Goal: Task Accomplishment & Management: Contribute content

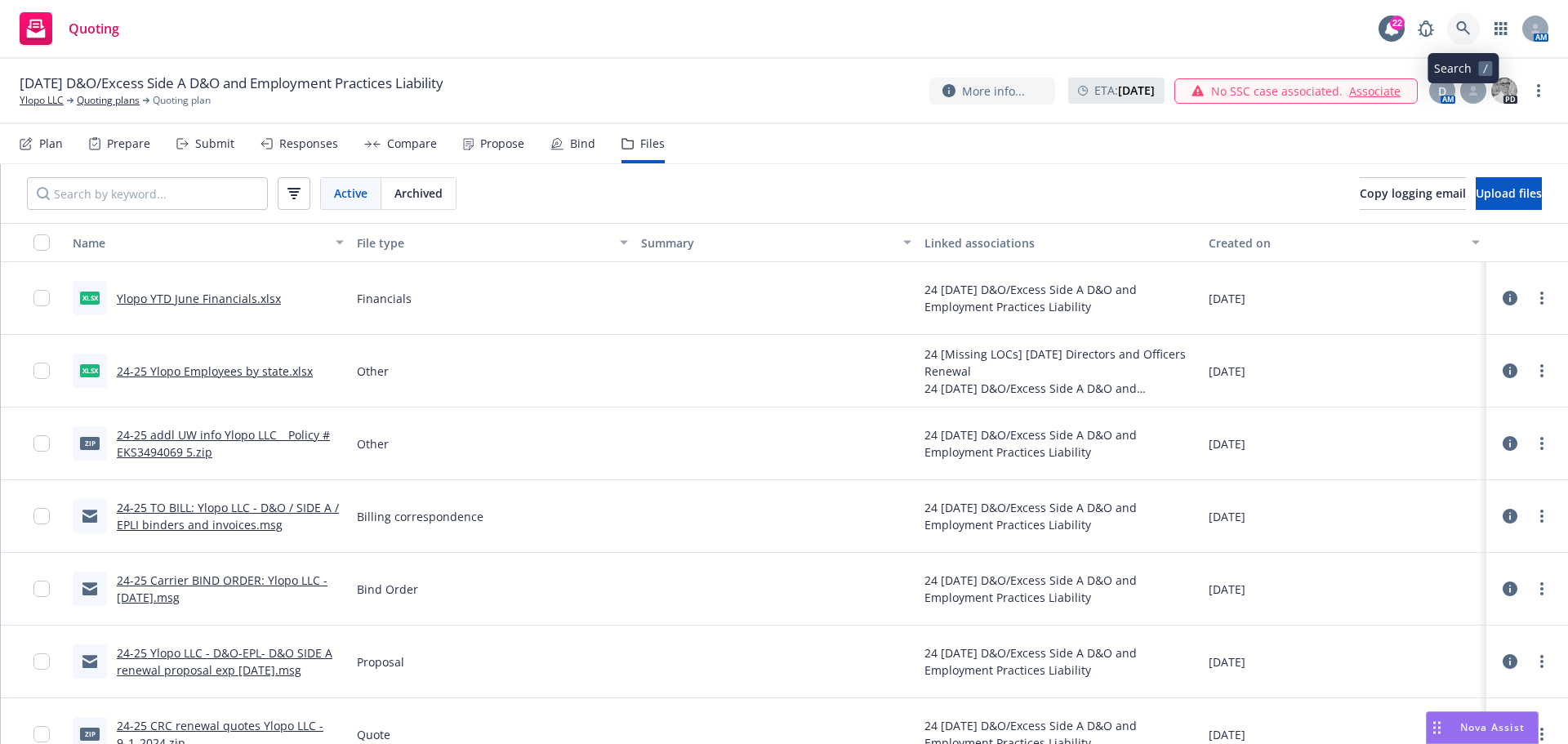
click at [1459, 28] on icon at bounding box center [1463, 29] width 15 height 15
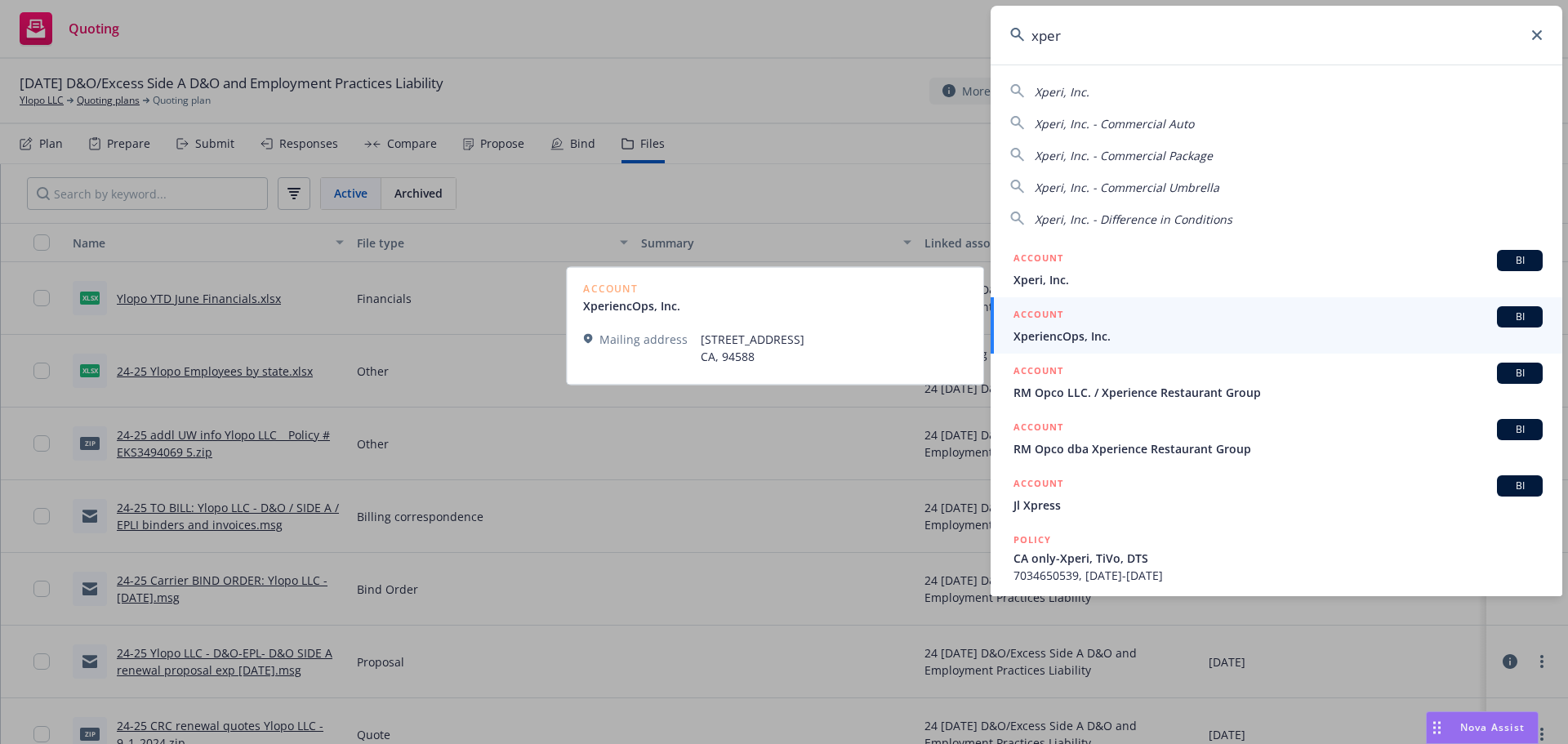
type input "xper"
click at [1062, 336] on span "XperiencOps, Inc." at bounding box center [1278, 336] width 529 height 17
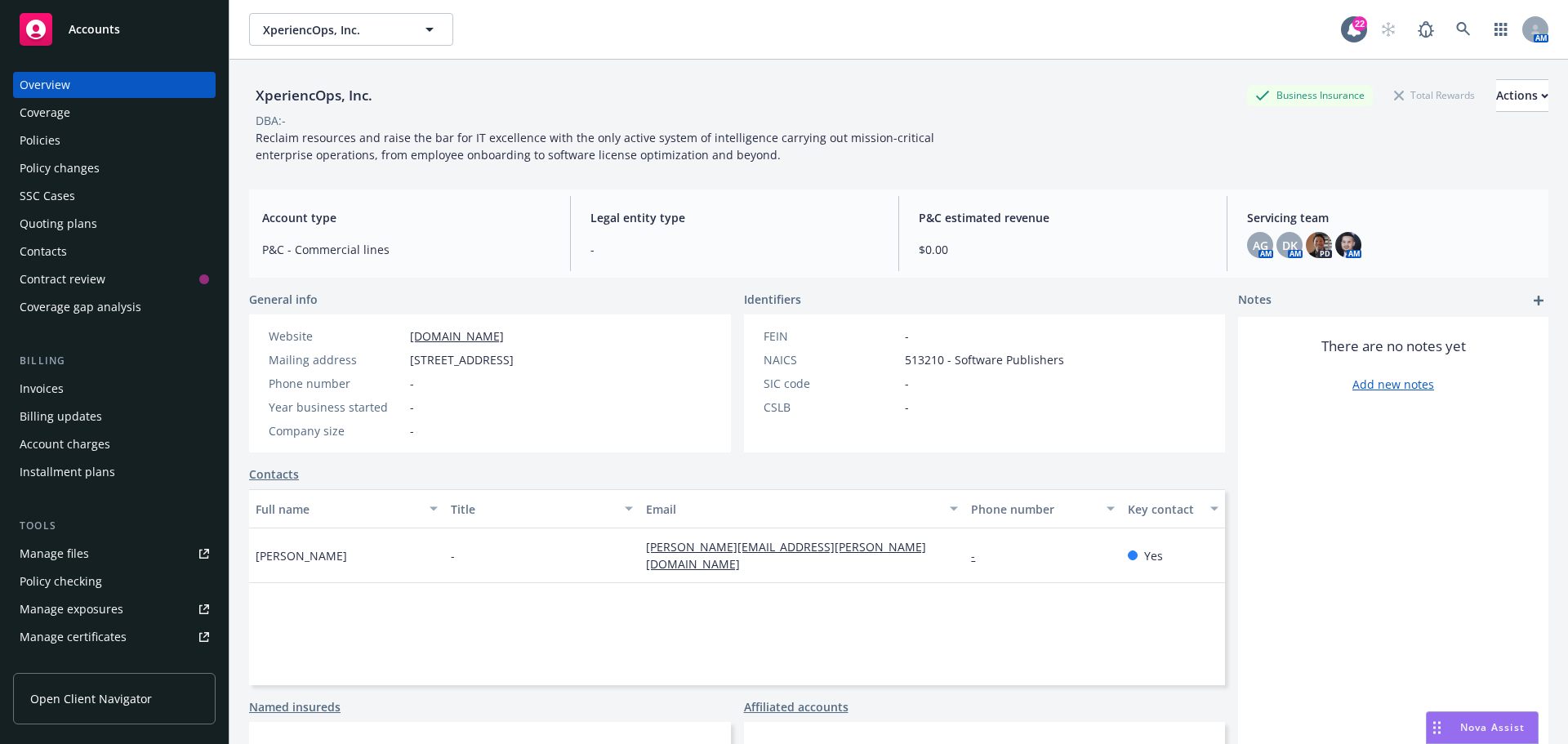
click at [51, 224] on div "Quoting plans" at bounding box center [59, 224] width 78 height 26
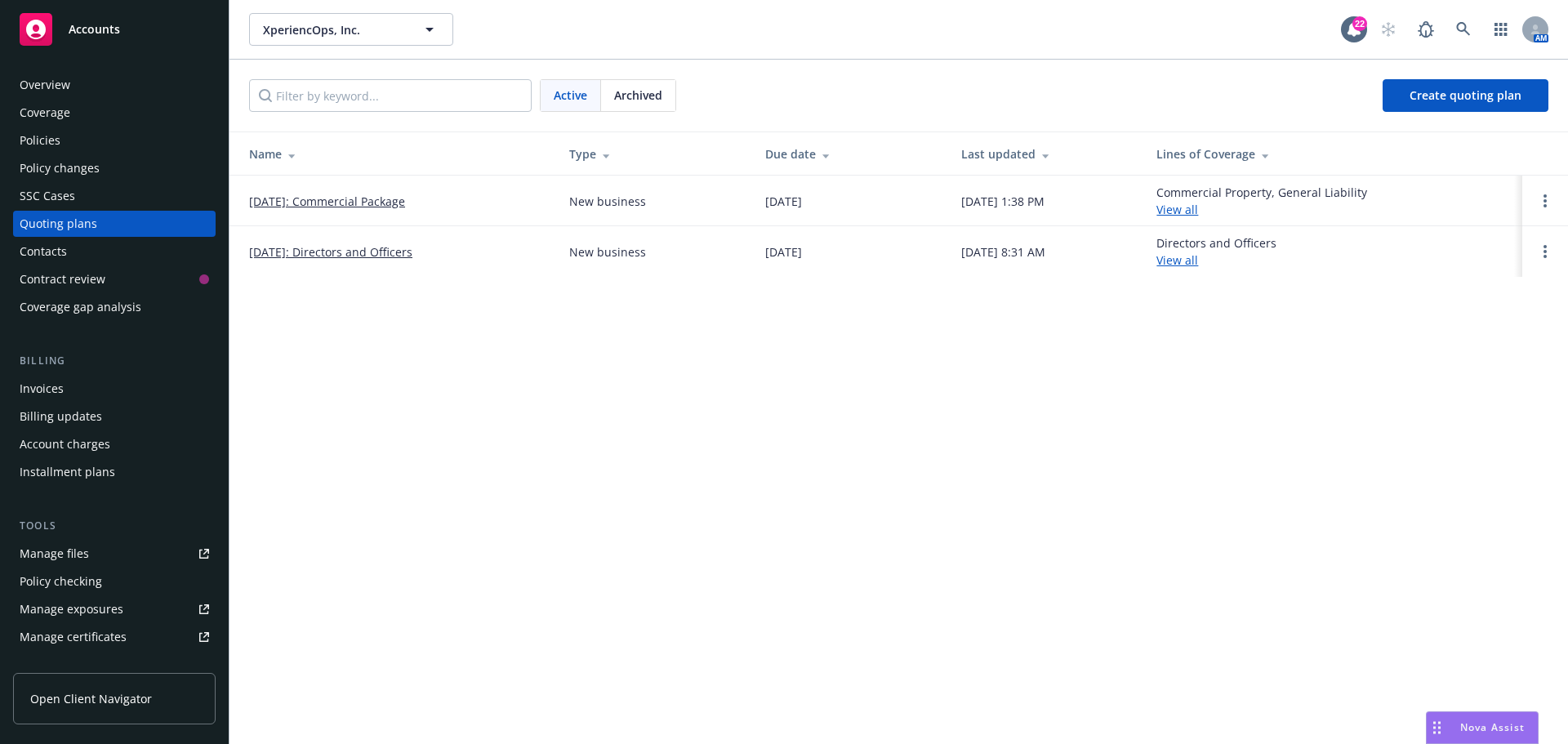
click at [332, 254] on link "08/31/2025: Directors and Officers" at bounding box center [330, 252] width 163 height 17
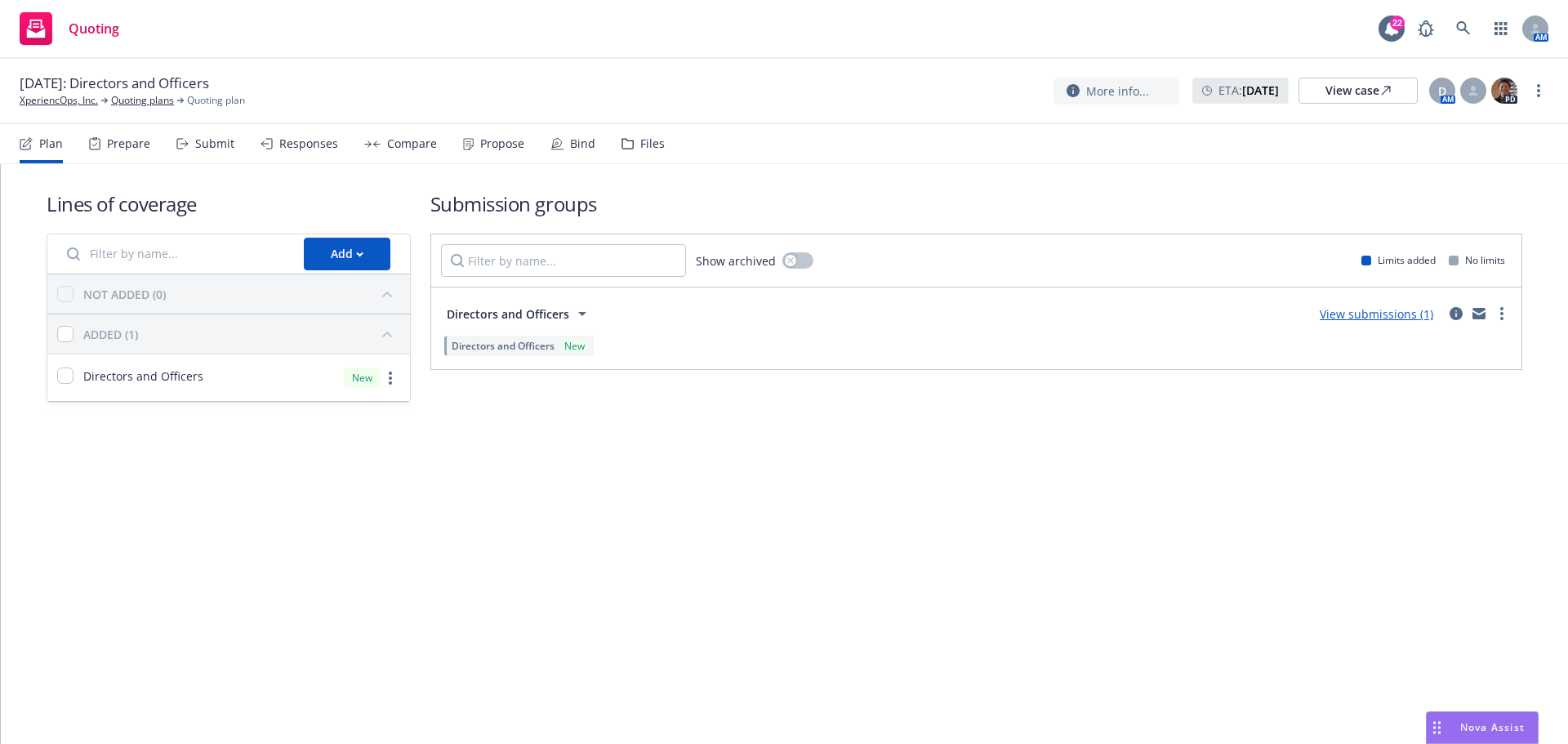
click at [640, 145] on div "Files" at bounding box center [652, 143] width 24 height 13
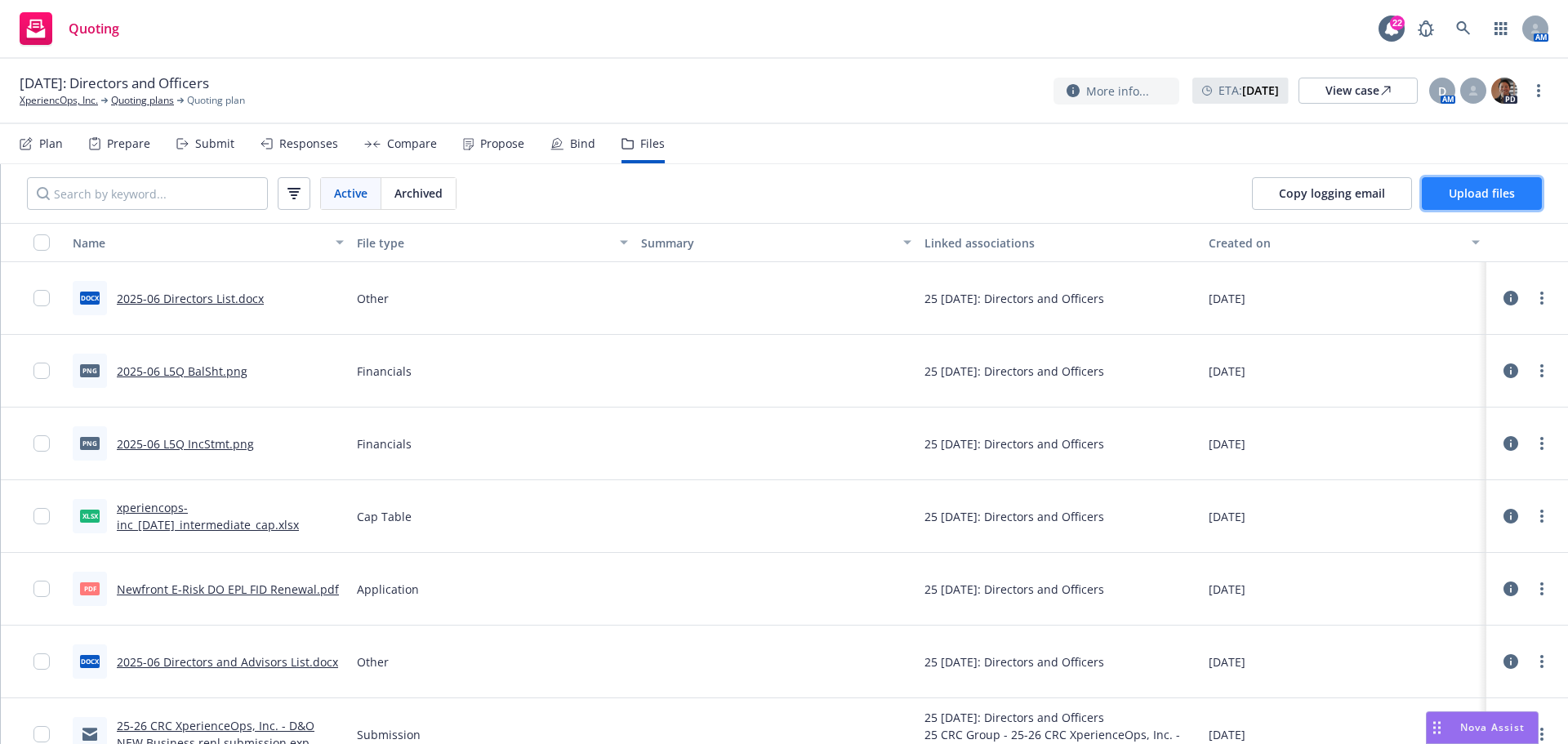
click at [1484, 197] on span "Upload files" at bounding box center [1482, 194] width 67 height 16
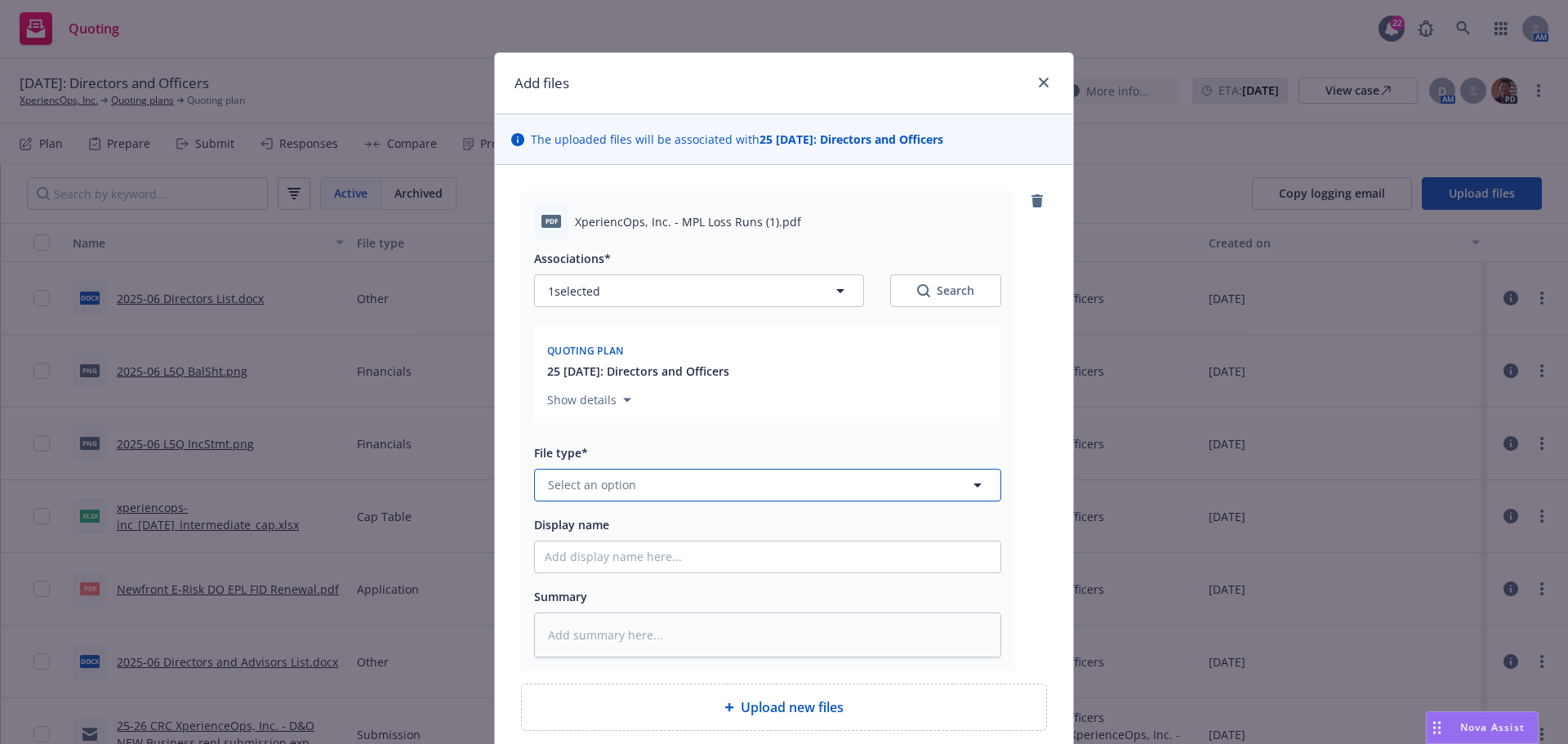
click at [587, 480] on span "Select an option" at bounding box center [592, 485] width 88 height 17
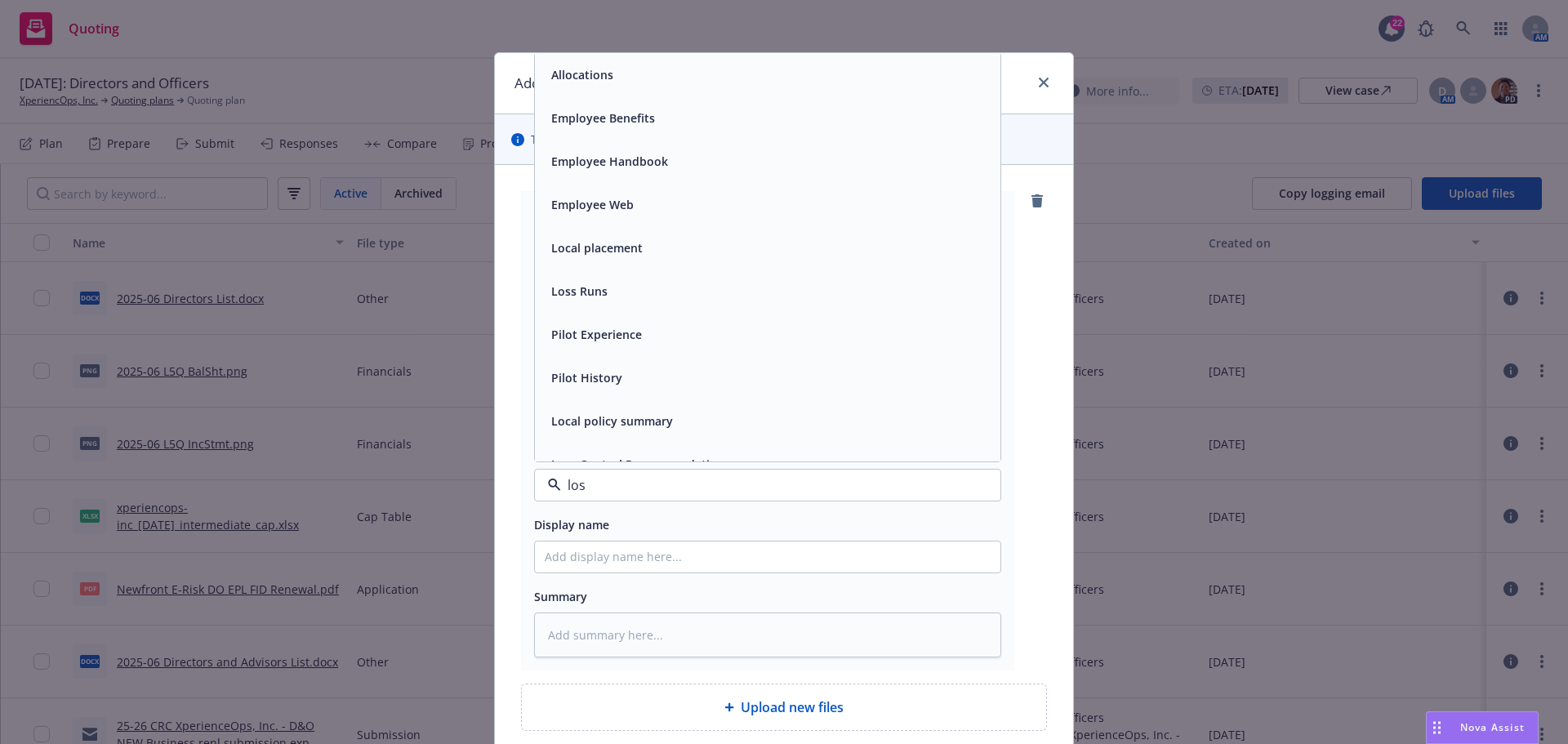
type input "loss"
click at [613, 74] on div "Loss Runs" at bounding box center [767, 74] width 446 height 23
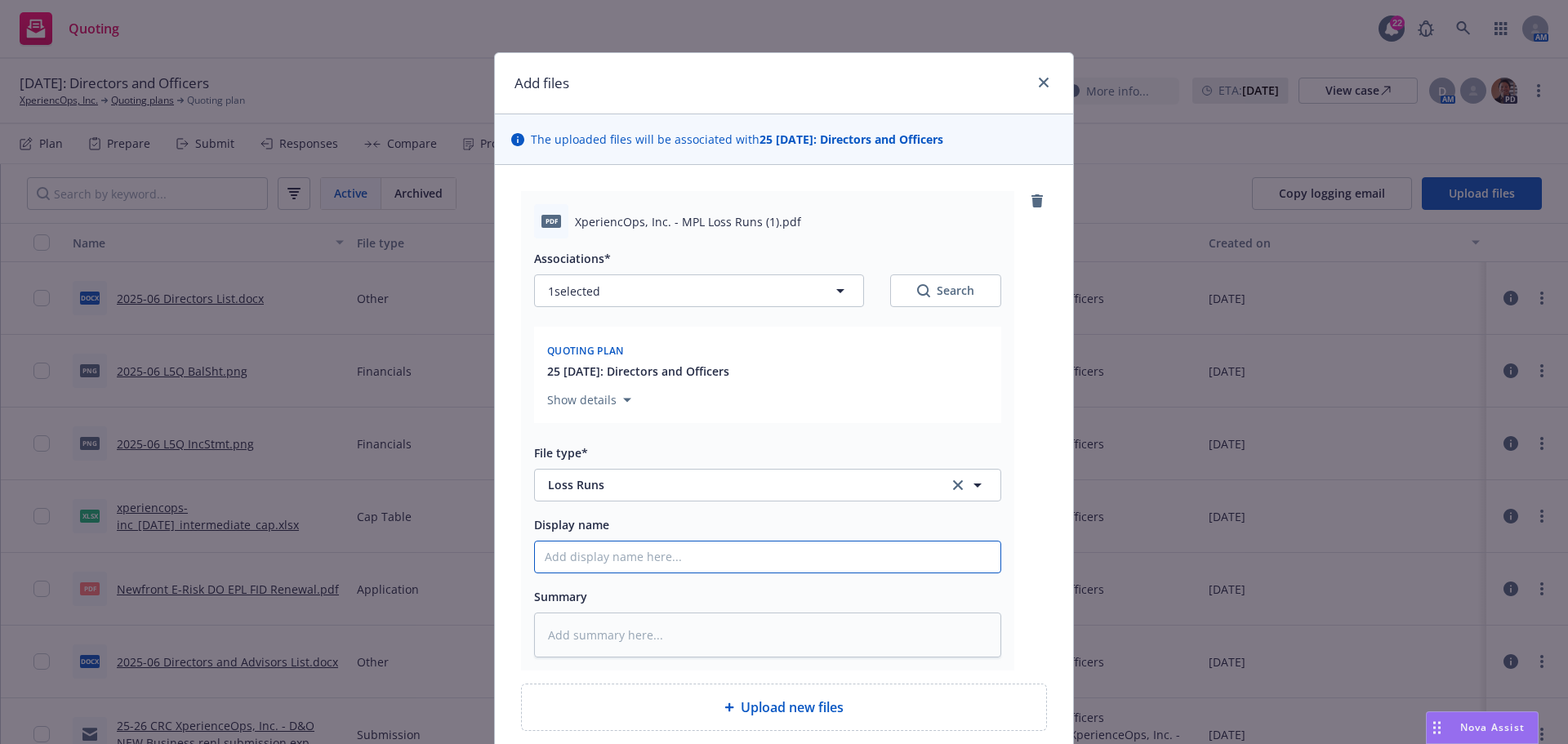
click at [586, 567] on input "Display name" at bounding box center [767, 557] width 466 height 31
type textarea "x"
type input "V"
type textarea "x"
type input "Vo"
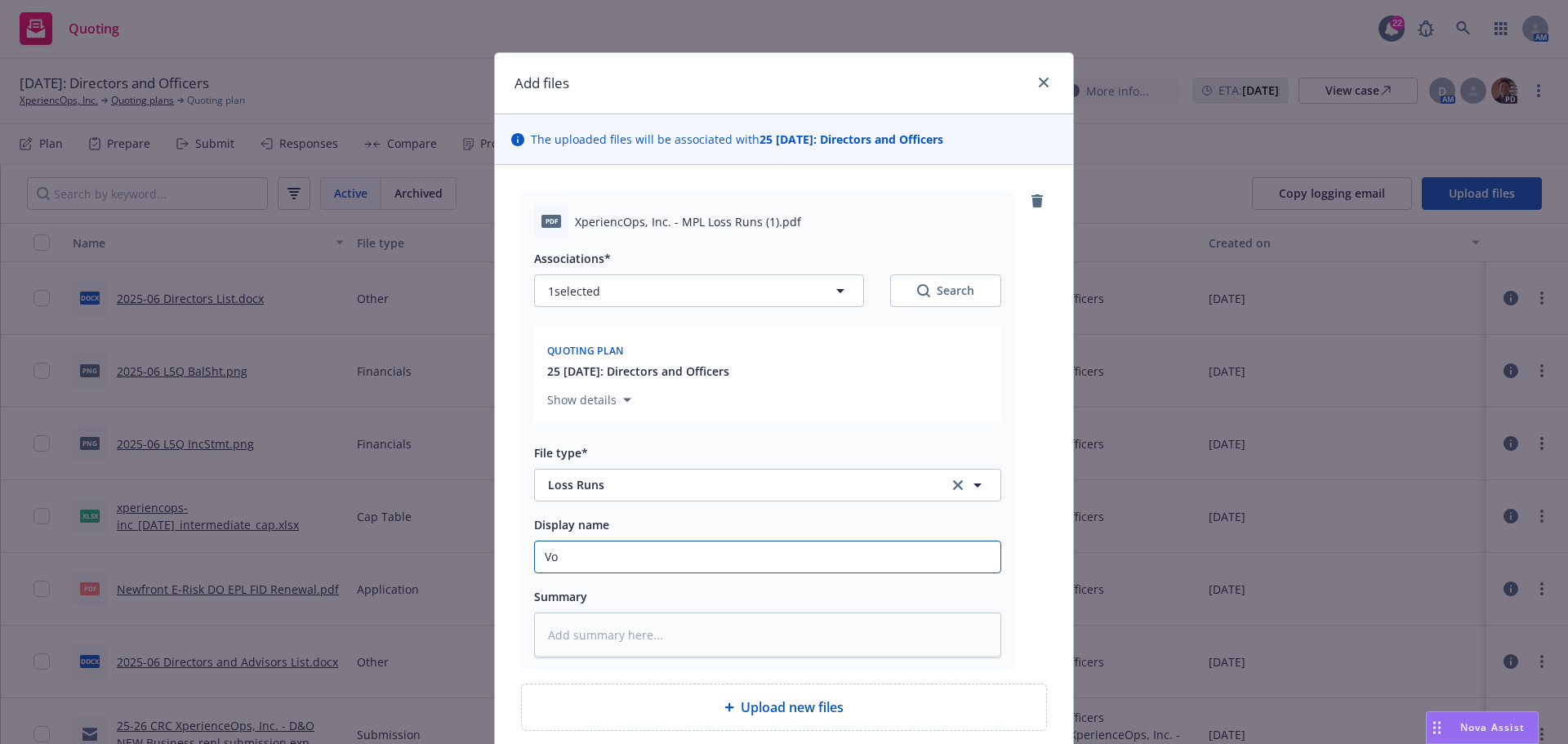
type textarea "x"
type input "Vou"
type textarea "x"
type input "Vouc"
type textarea "x"
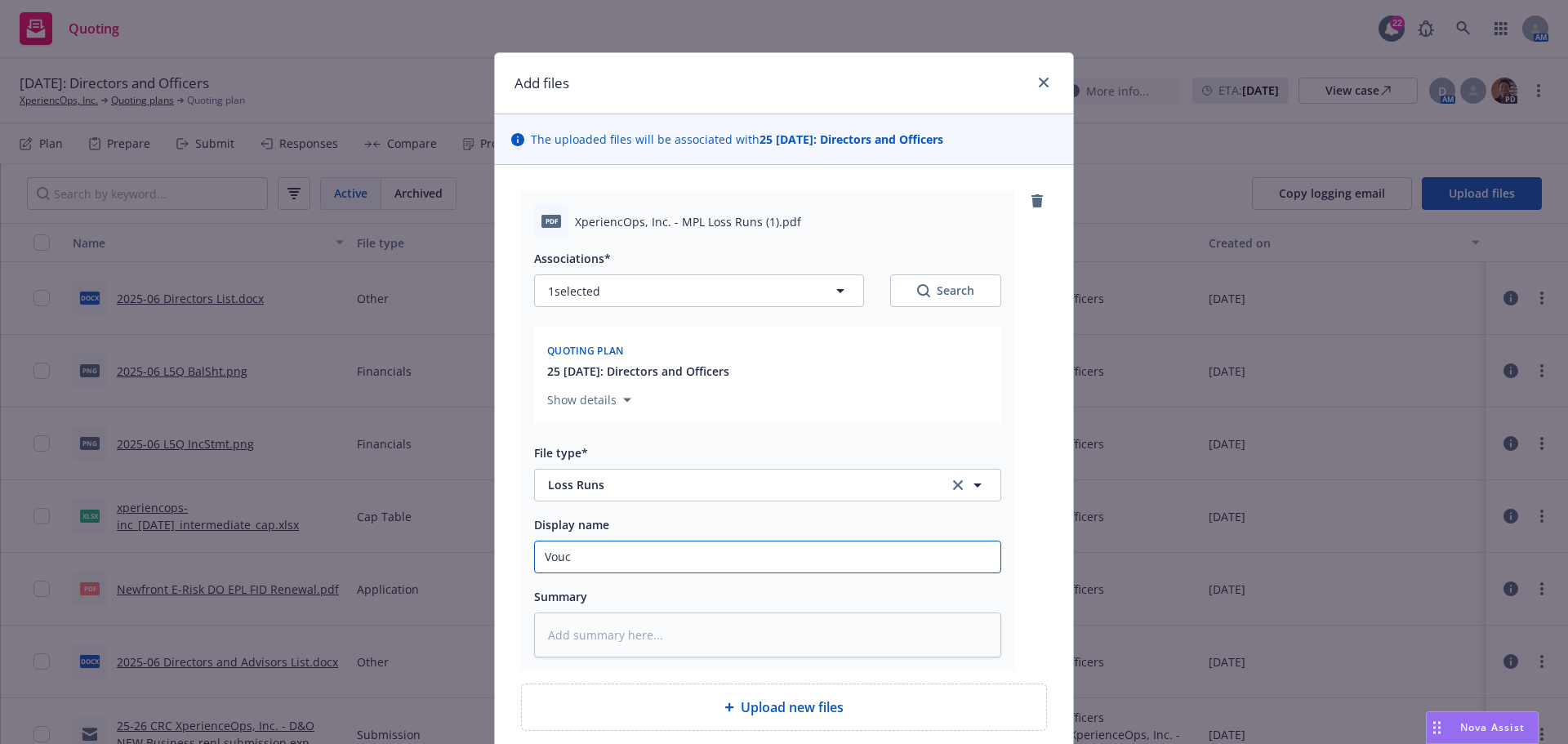
type input "Vouch"
type textarea "x"
type input "Vouch"
type textarea "x"
type input "Vouch l"
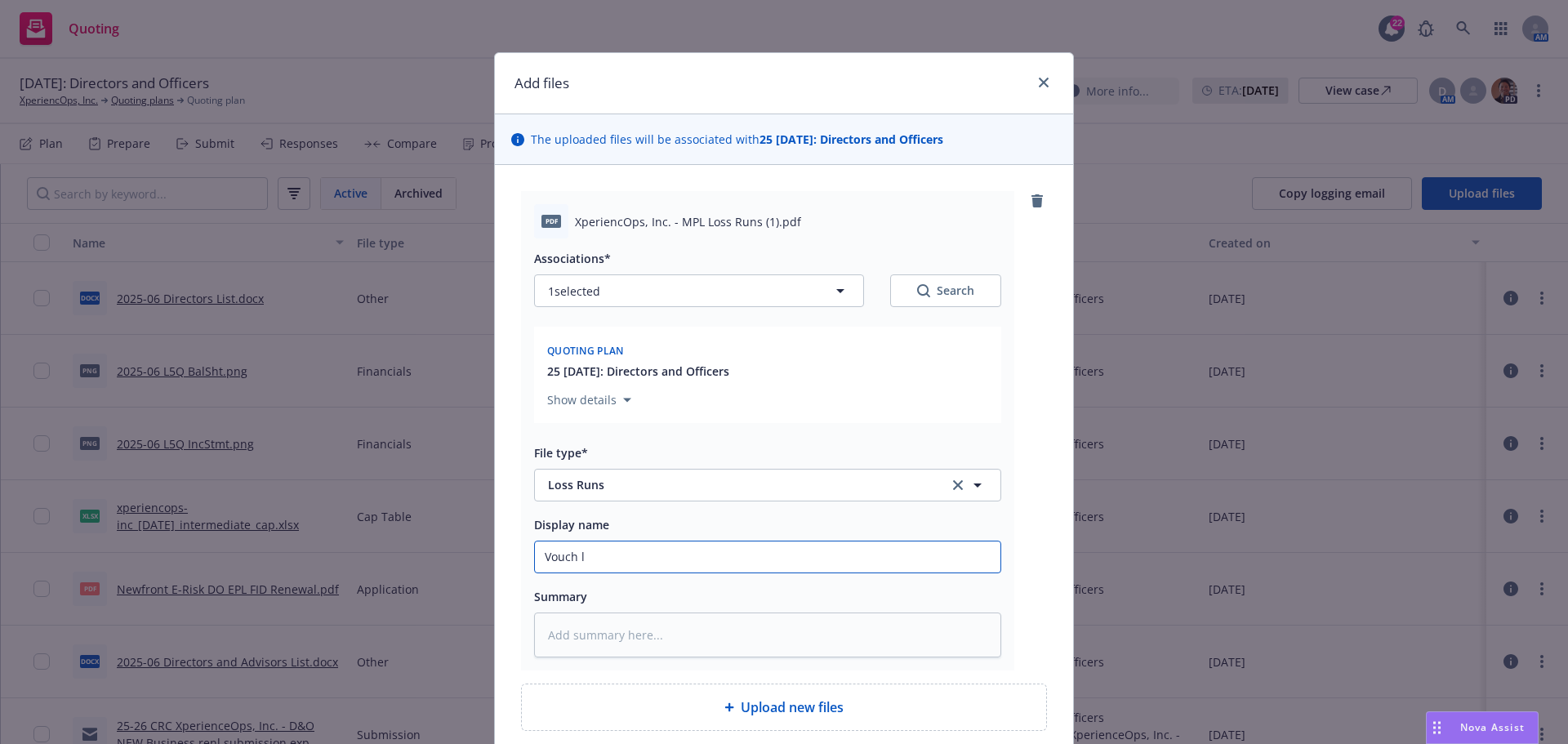
type textarea "x"
type input "Vouch lo"
type textarea "x"
type input "Vouch los"
type textarea "x"
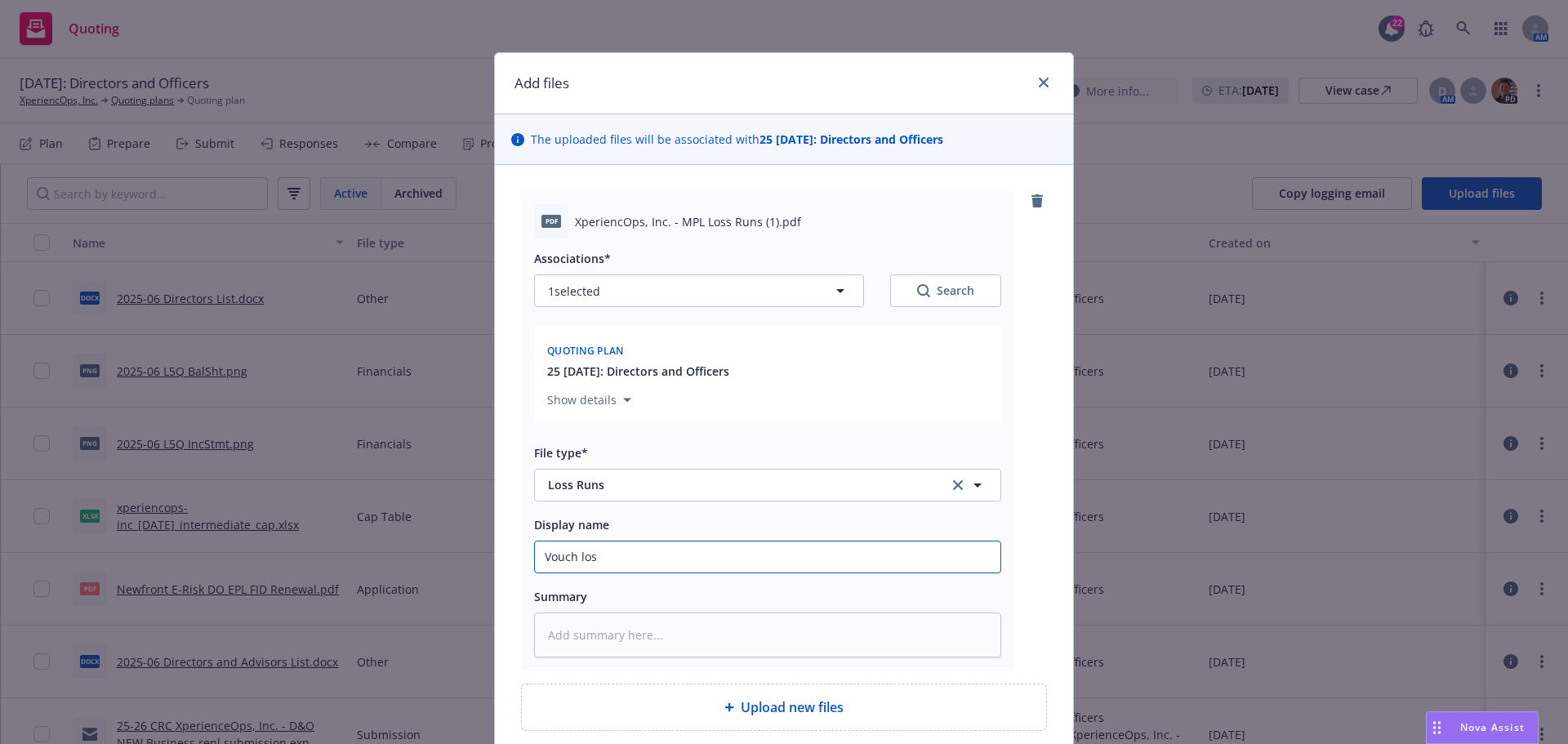
type input "Vouch loss"
type textarea "x"
type input "Vouch loss"
type textarea "x"
type input "Vouch loss r"
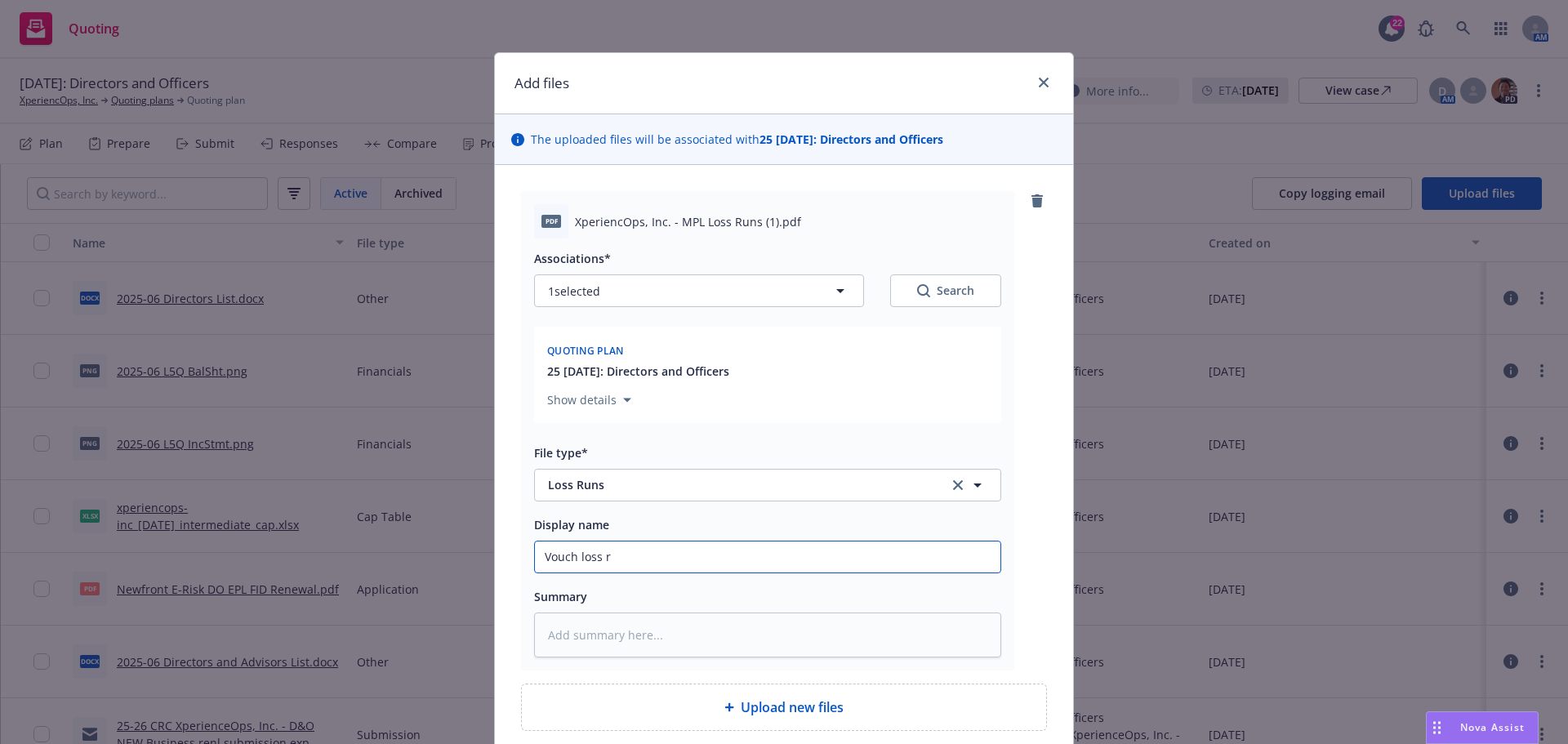
type textarea "x"
type input "Vouch loss ru"
type textarea "x"
type input "Vouch loss run"
type textarea "x"
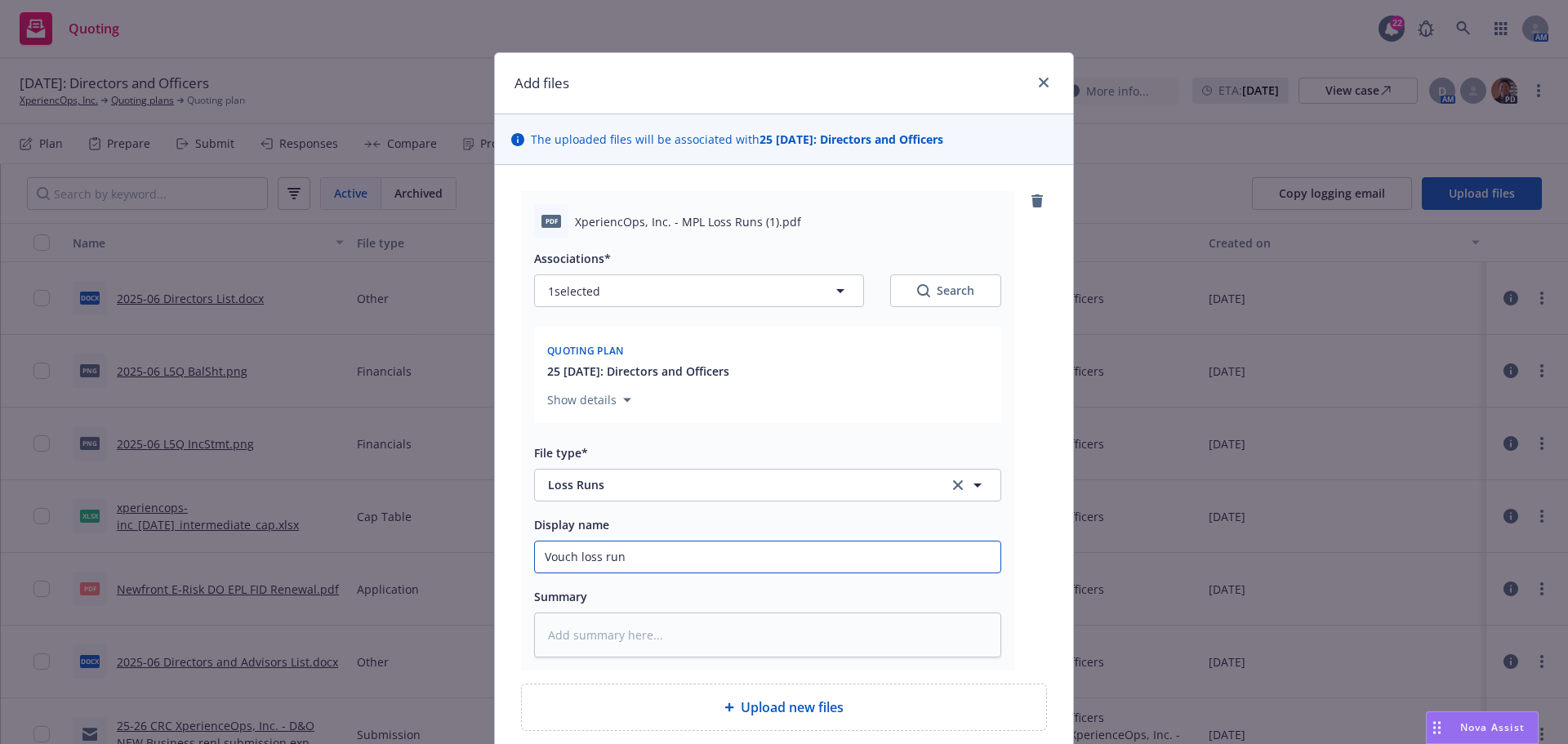
type input "Vouch loss runs"
type textarea "x"
type input "Vouch loss runs"
type textarea "x"
type input "Vouch loss runs 2"
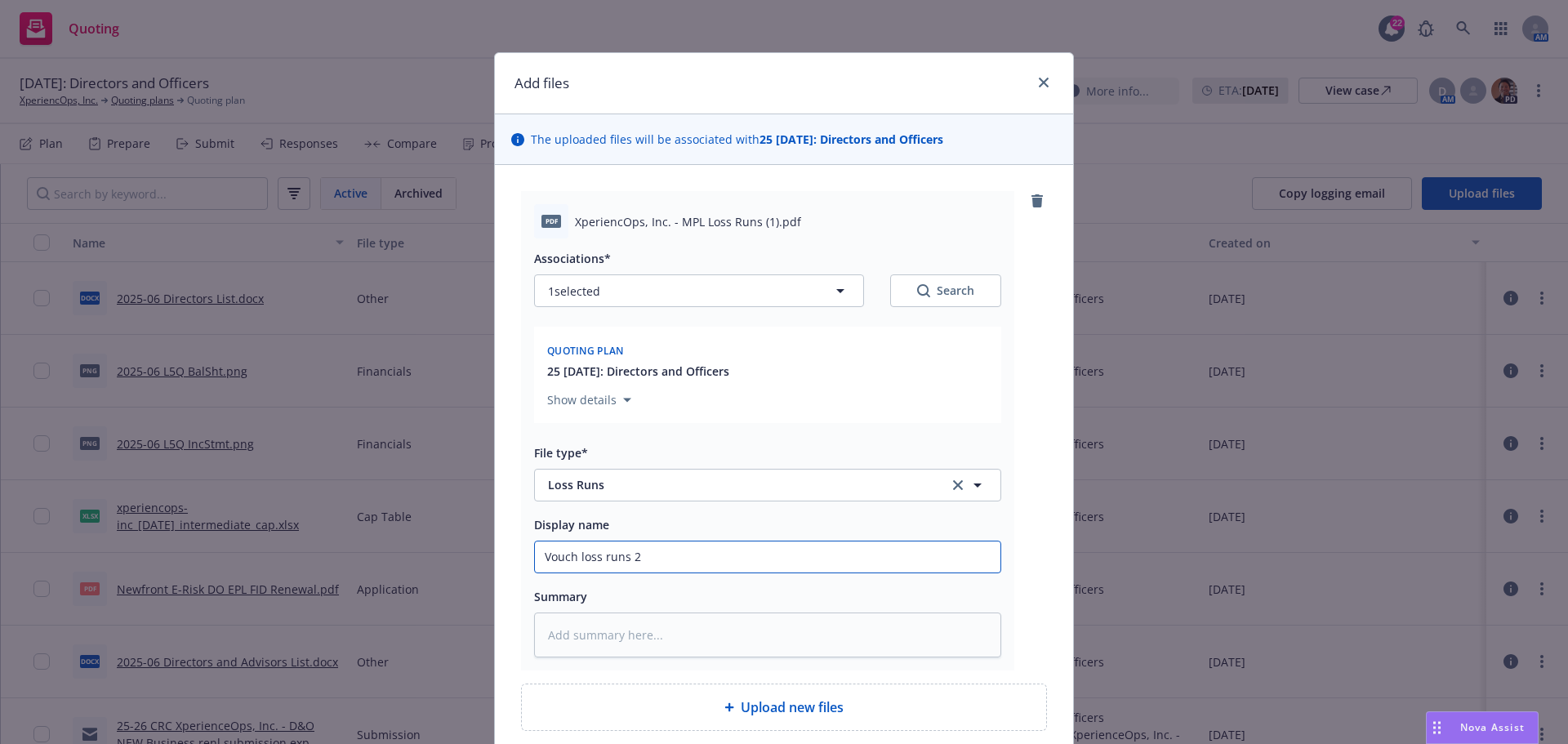
type textarea "x"
type input "Vouch loss runs 20"
type textarea "x"
type input "Vouch loss runs 202"
type textarea "x"
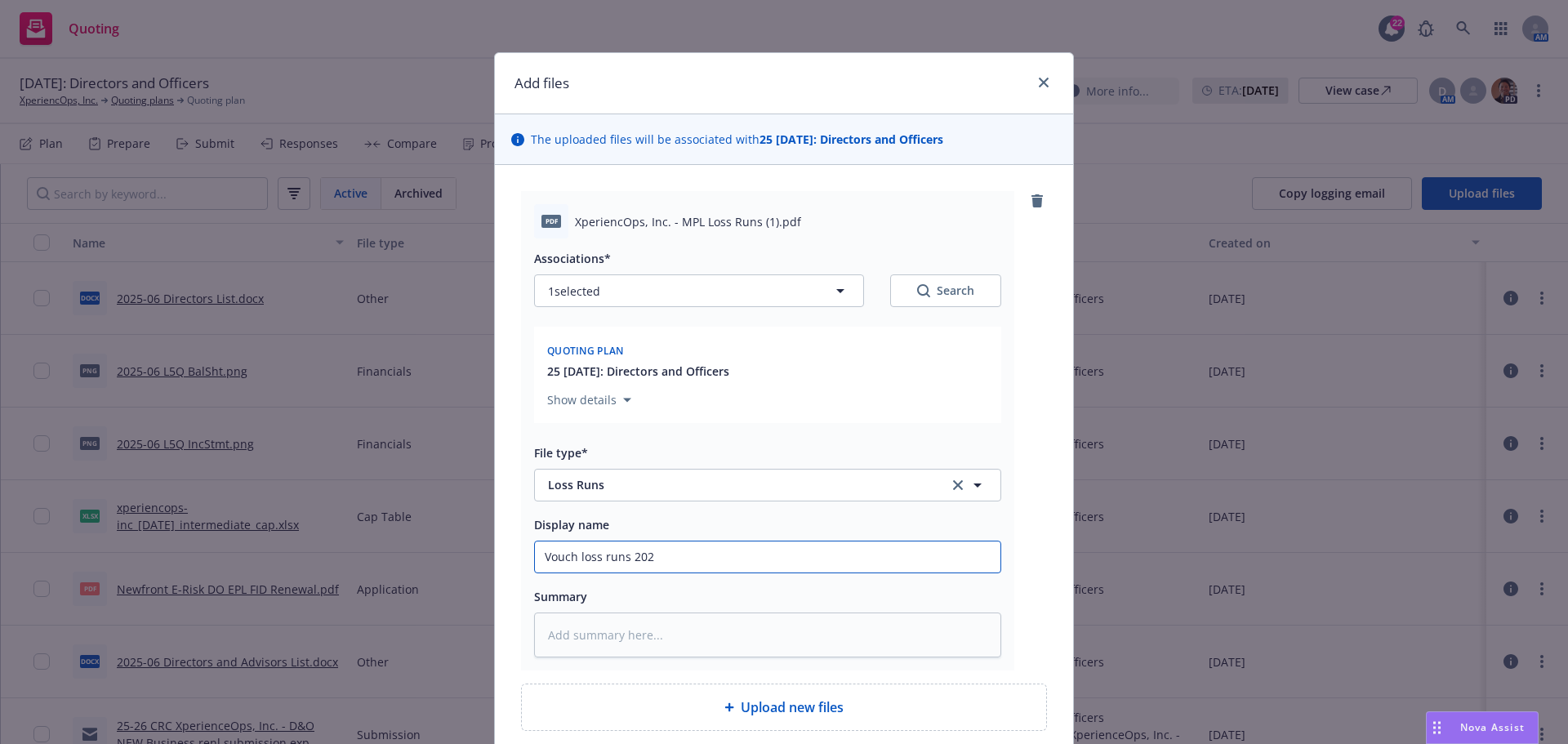
type input "Vouch loss runs 2022"
type textarea "x"
type input "Vouch loss runs 2022-"
type textarea "x"
type input "Vouch loss runs 2022-2"
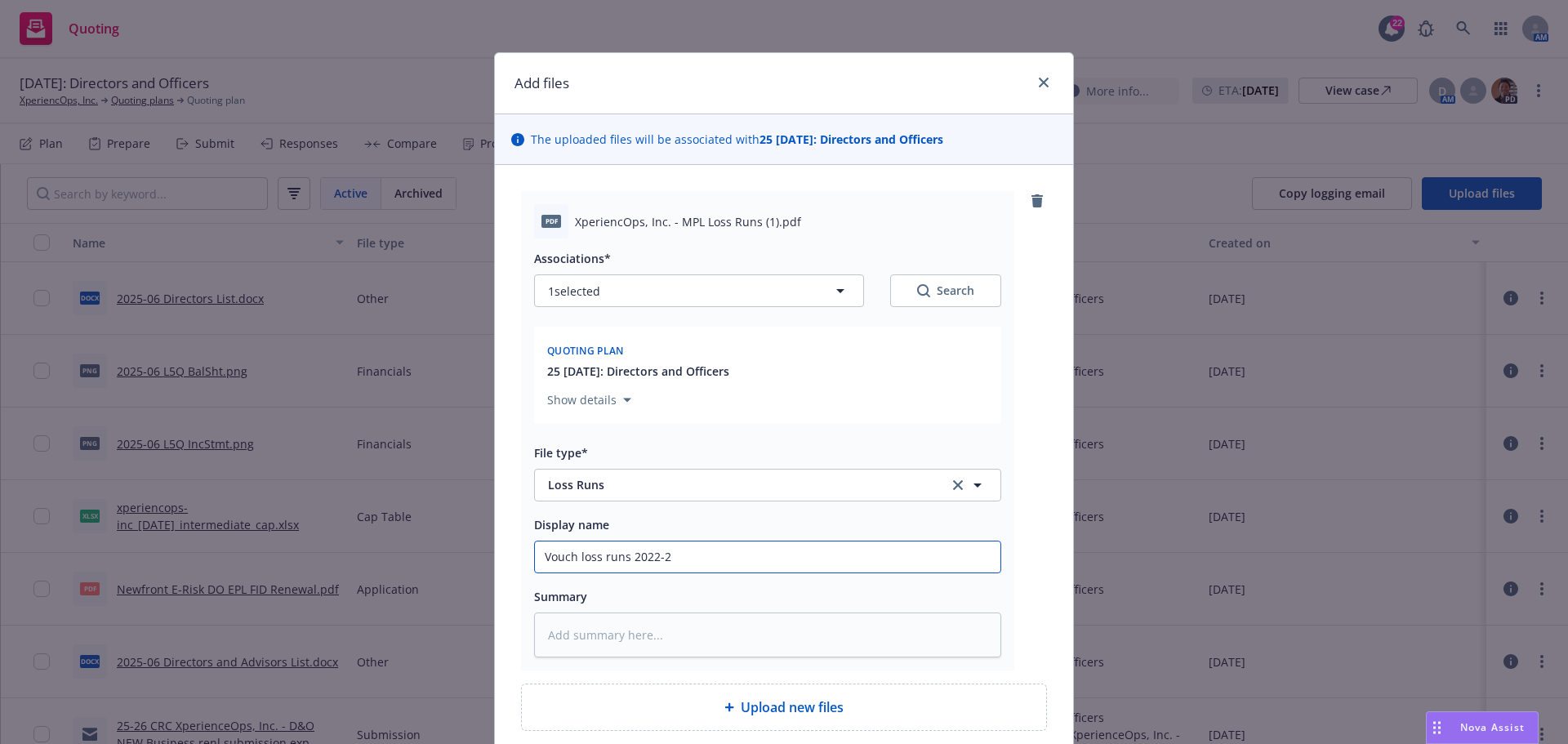
type textarea "x"
type input "Vouch loss runs 2022-20"
type textarea "x"
type input "Vouch loss runs 2022-2025"
type textarea "x"
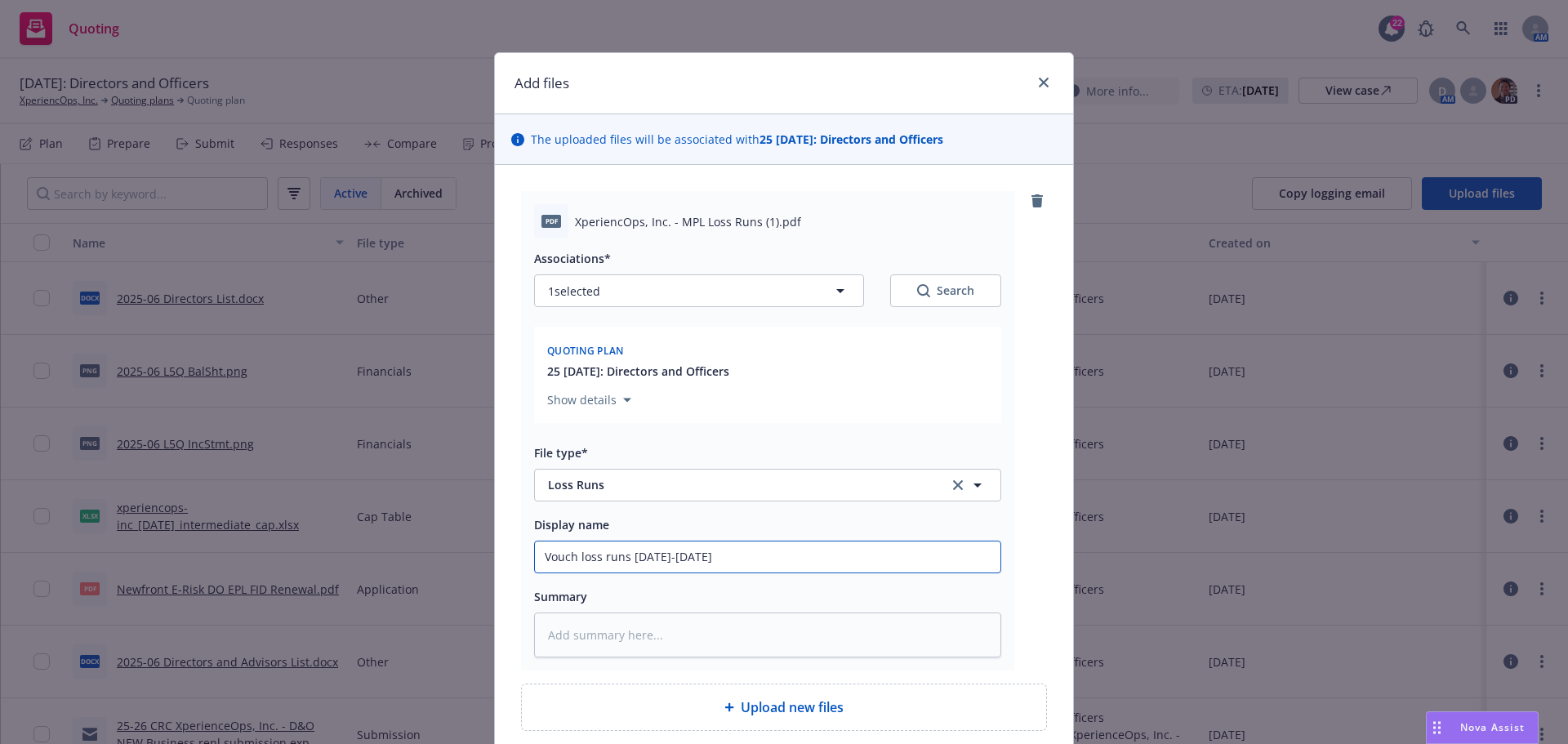
type input "Vouch loss runs 2022-2025"
drag, startPoint x: 685, startPoint y: 556, endPoint x: 694, endPoint y: 567, distance: 14.2
click at [685, 556] on input "Vouch loss runs 2022-2025" at bounding box center [767, 557] width 466 height 31
type textarea "x"
type input "Vouch loss runs 2022-2025 a"
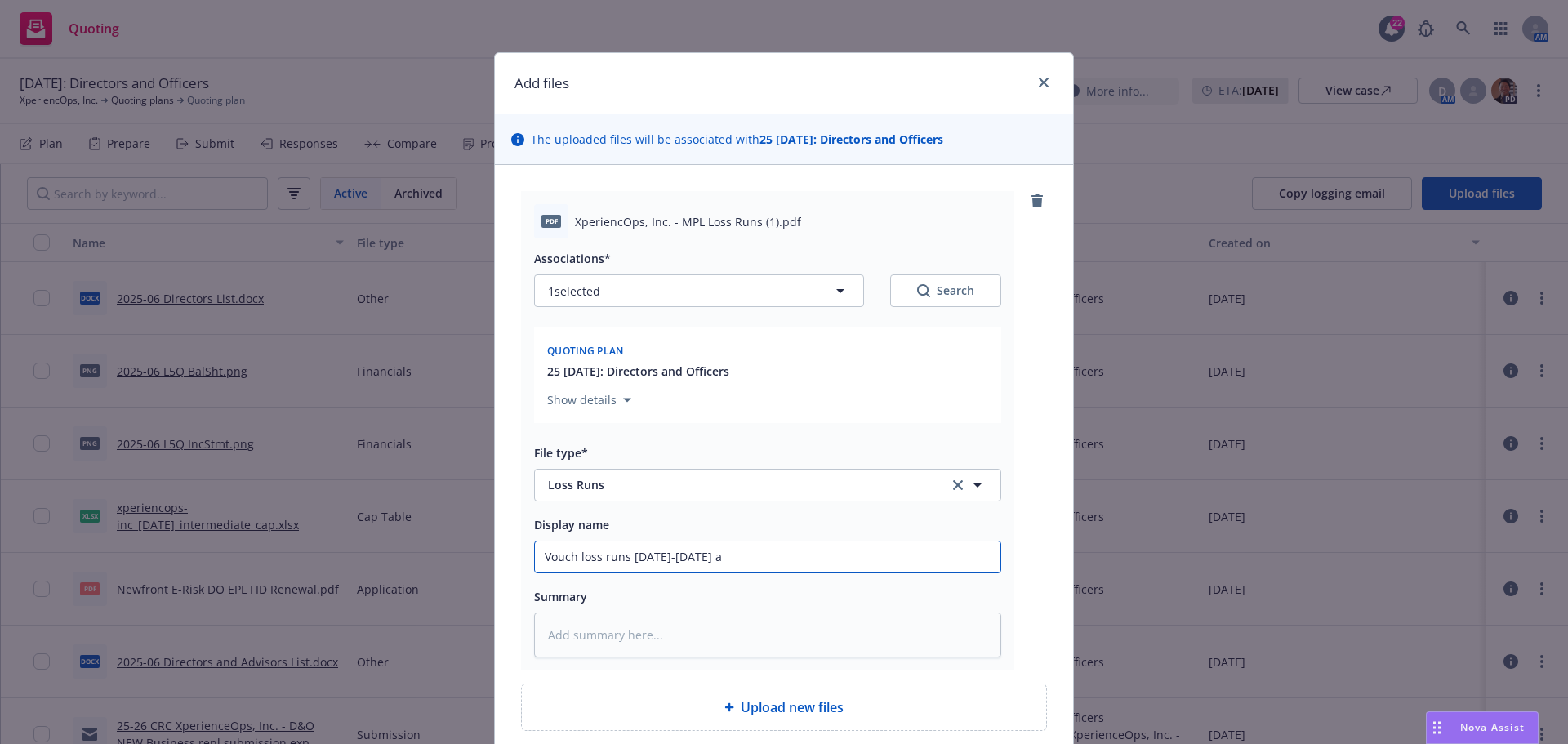
type textarea "x"
type input "Vouch loss runs 2022-2025 as"
type textarea "x"
type input "Vouch loss runs 2022-2025 as"
type textarea "x"
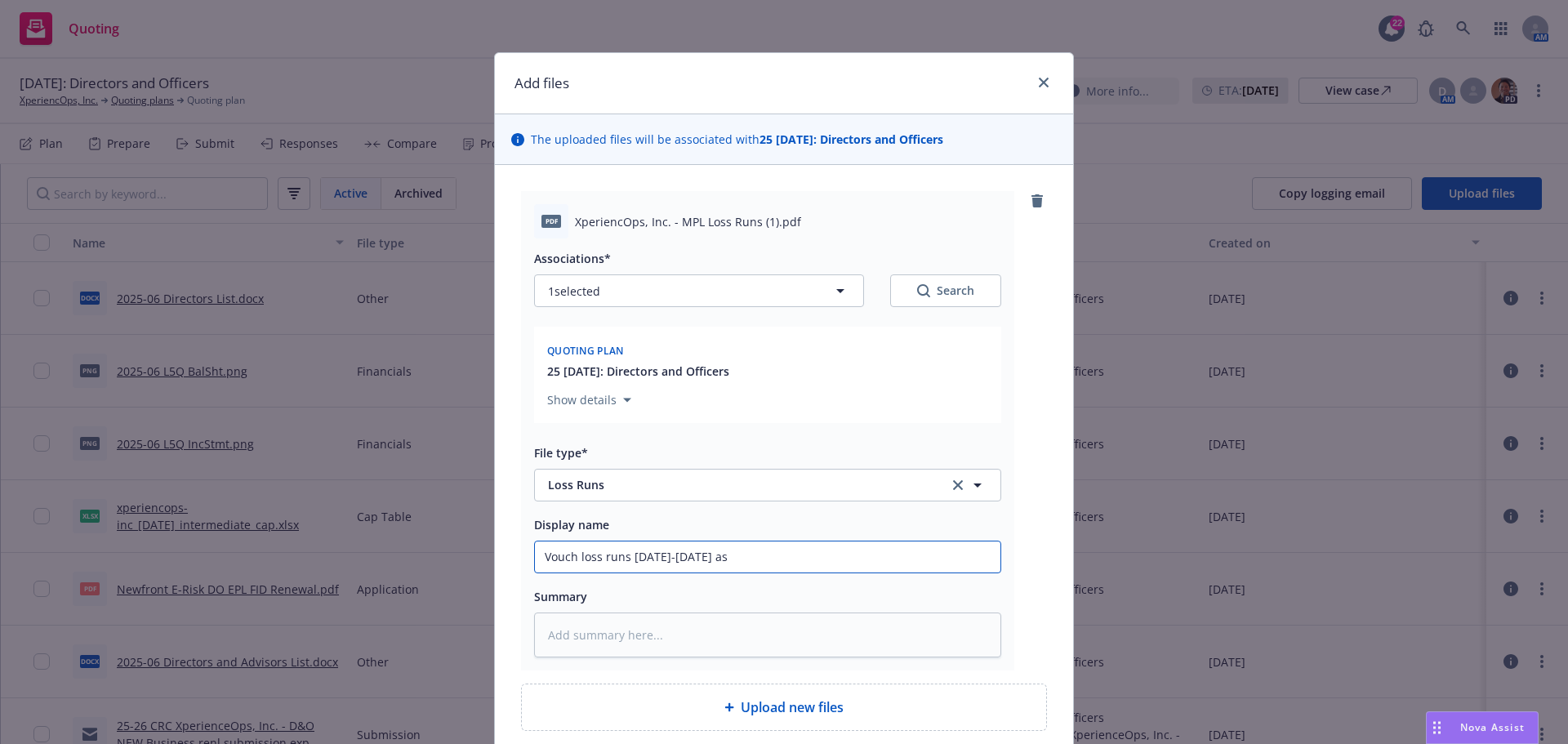
type input "Vouch loss runs 2022-2025 as o"
type textarea "x"
type input "Vouch loss runs 2022-2025 as of"
type textarea "x"
type input "Vouch loss runs 2022-2025 as of"
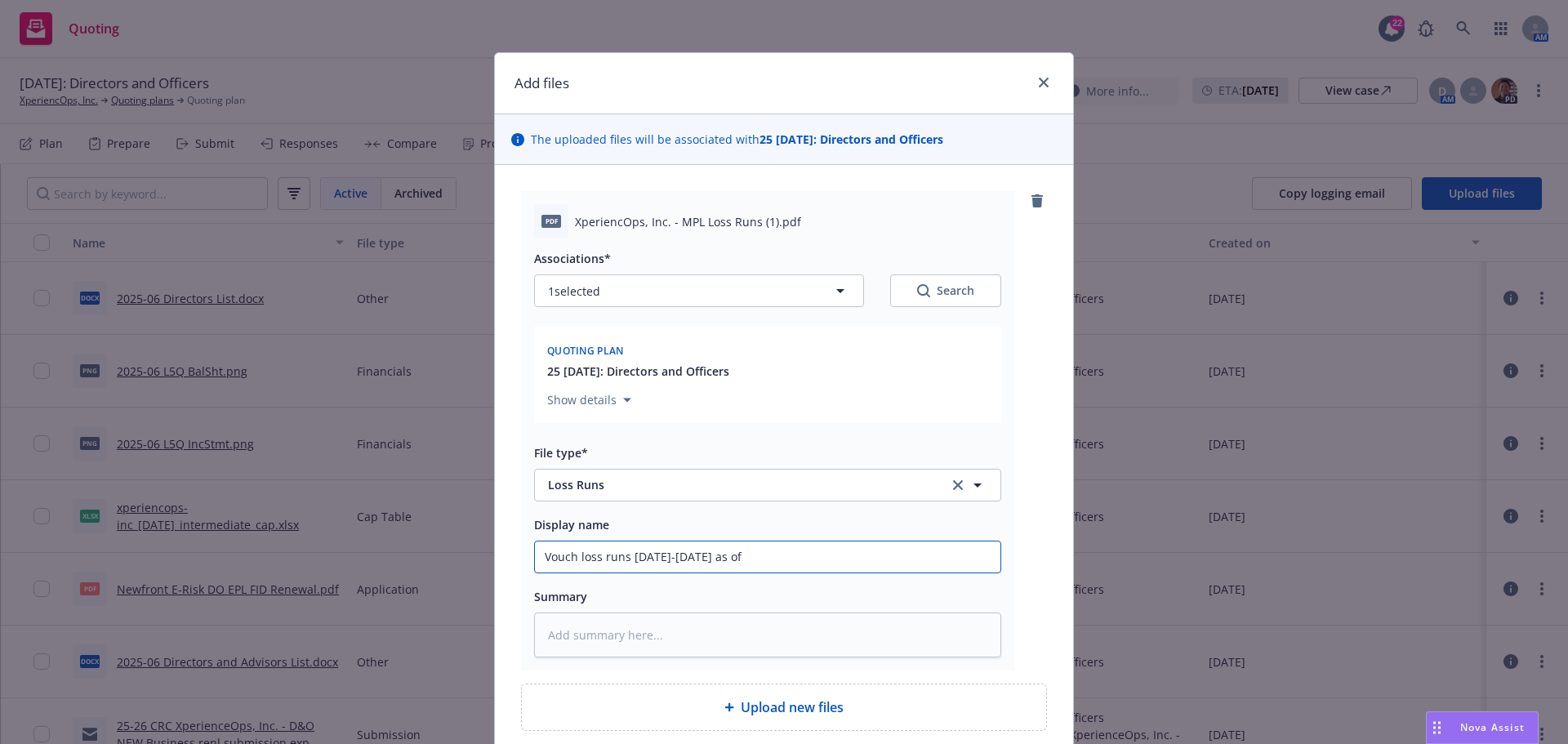
type textarea "x"
type input "Vouch loss runs 2022-2025 as of 8"
type textarea "x"
type input "Vouch loss runs 2022-2025 as of 8-"
type textarea "x"
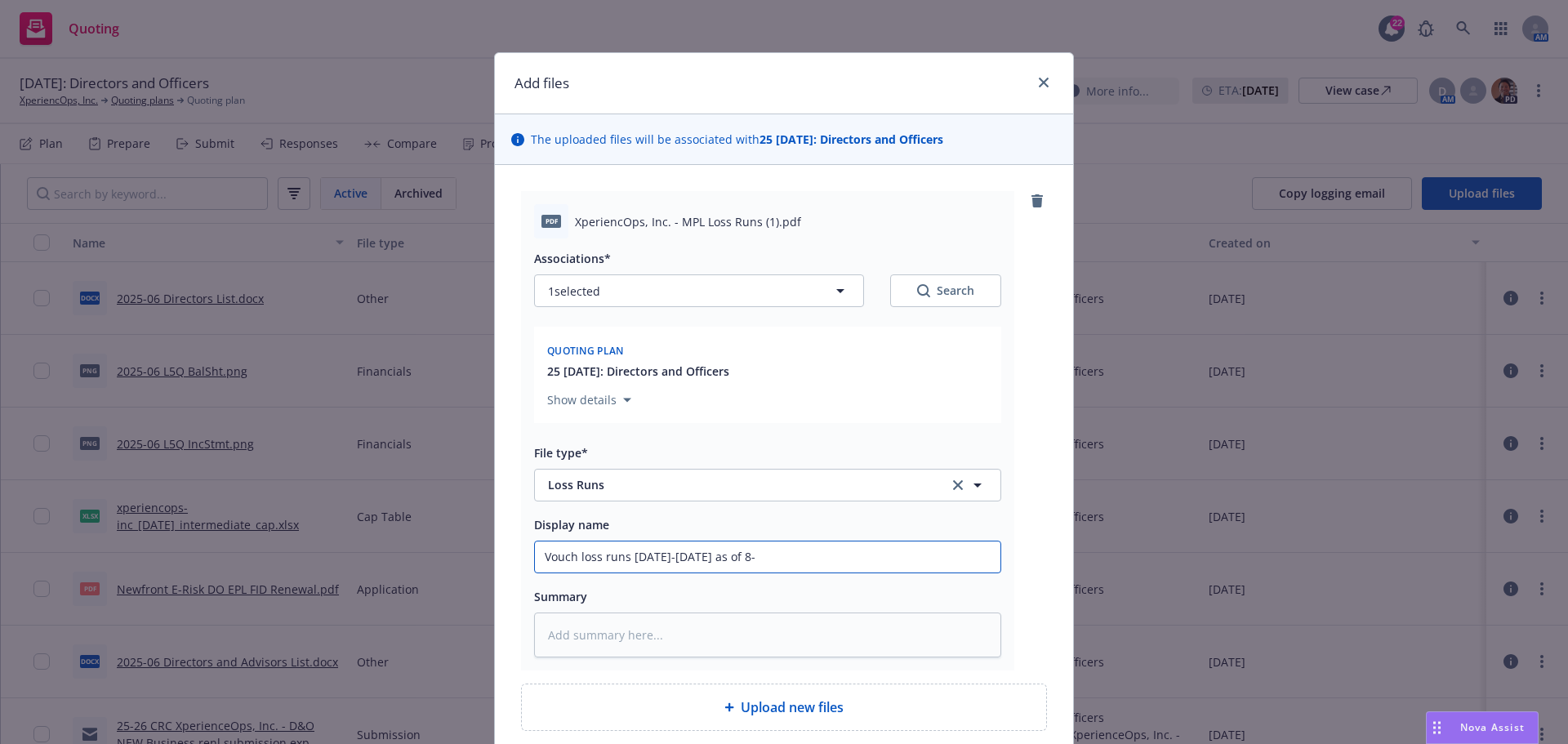
type input "Vouch loss runs 2022-2025 as of 8-2"
type textarea "x"
type input "Vouch loss runs 2022-2025 as of 8-21"
type textarea "x"
type input "Vouch loss runs 2022-2025 as of 8-21-"
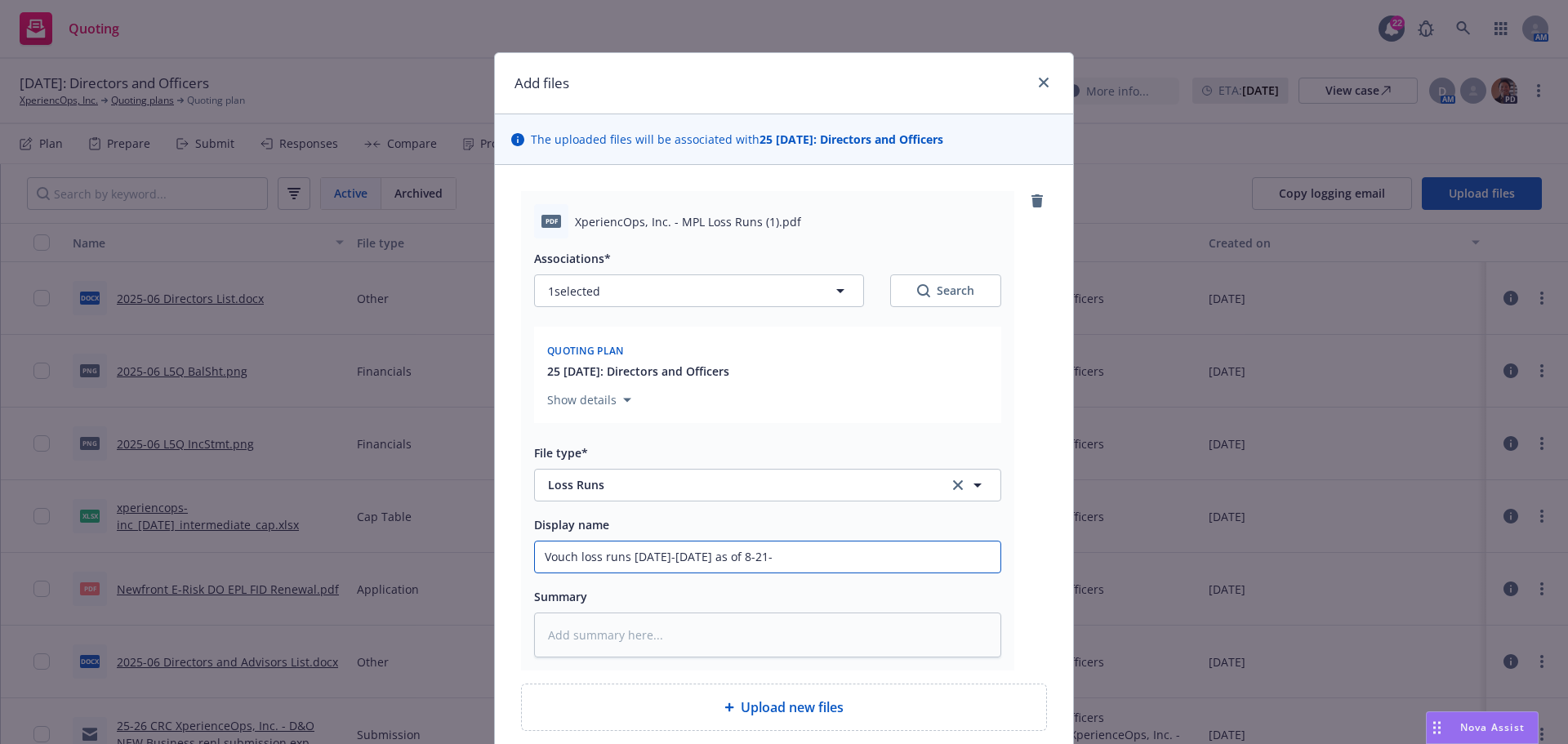
type textarea "x"
type input "Vouch loss runs 2022-2025 as of 8-21-2"
type textarea "x"
type input "Vouch loss runs 2022-2025 as of 8-21-20"
type textarea "x"
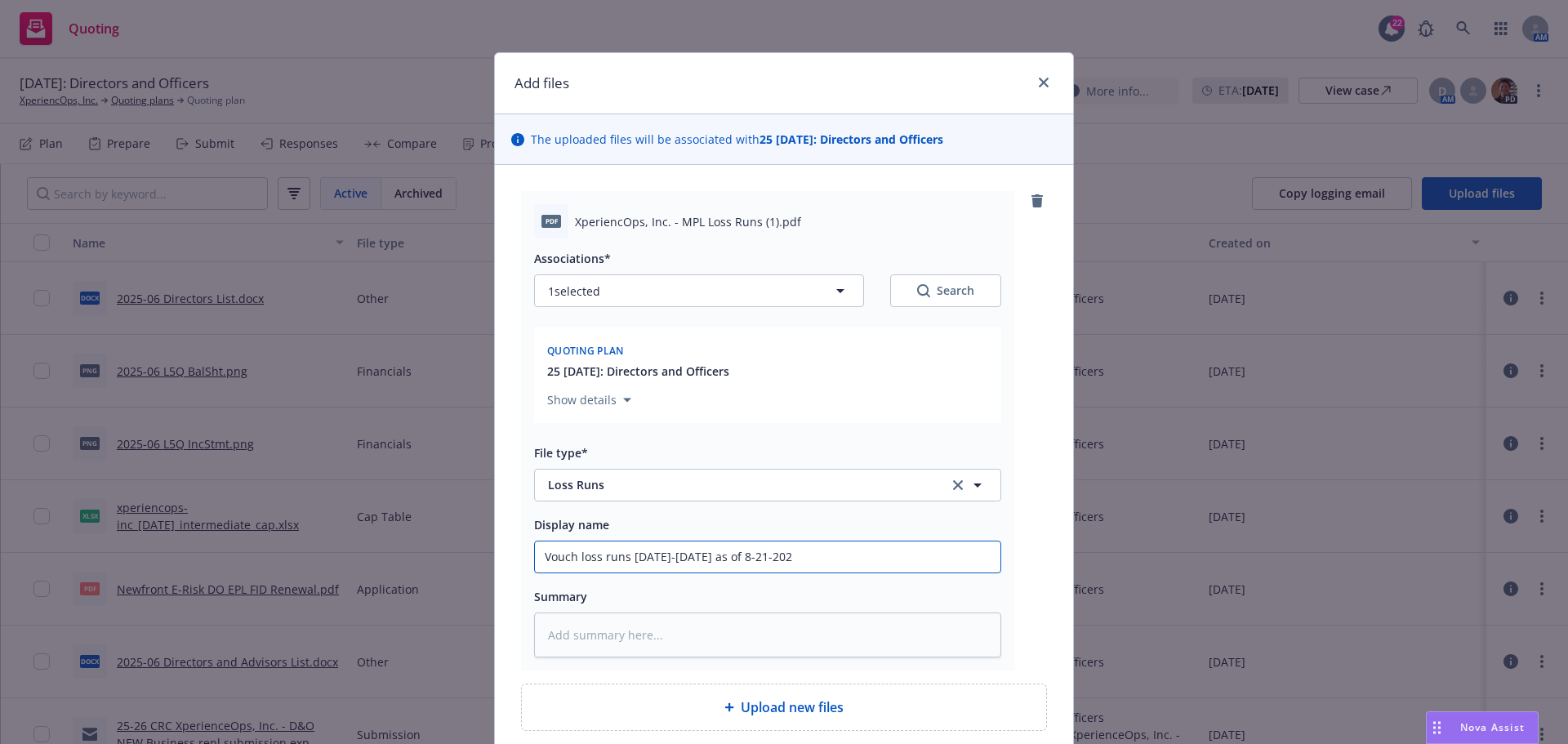
type input "Vouch loss runs 2022-2025 as of 8-21-2025"
type textarea "x"
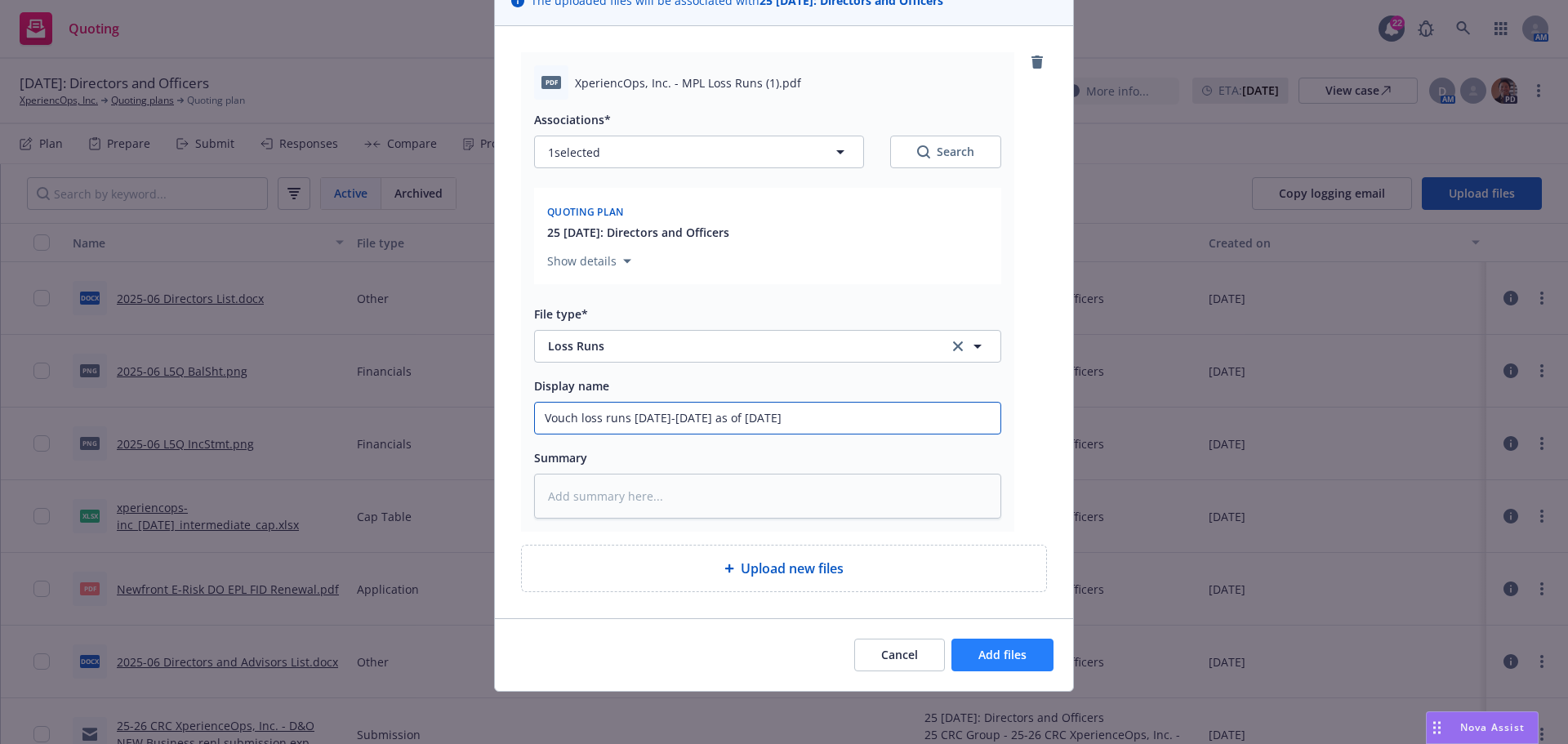
type input "Vouch loss runs 2022-2025 as of 8-21-2025"
click at [968, 654] on button "Add files" at bounding box center [1002, 655] width 102 height 33
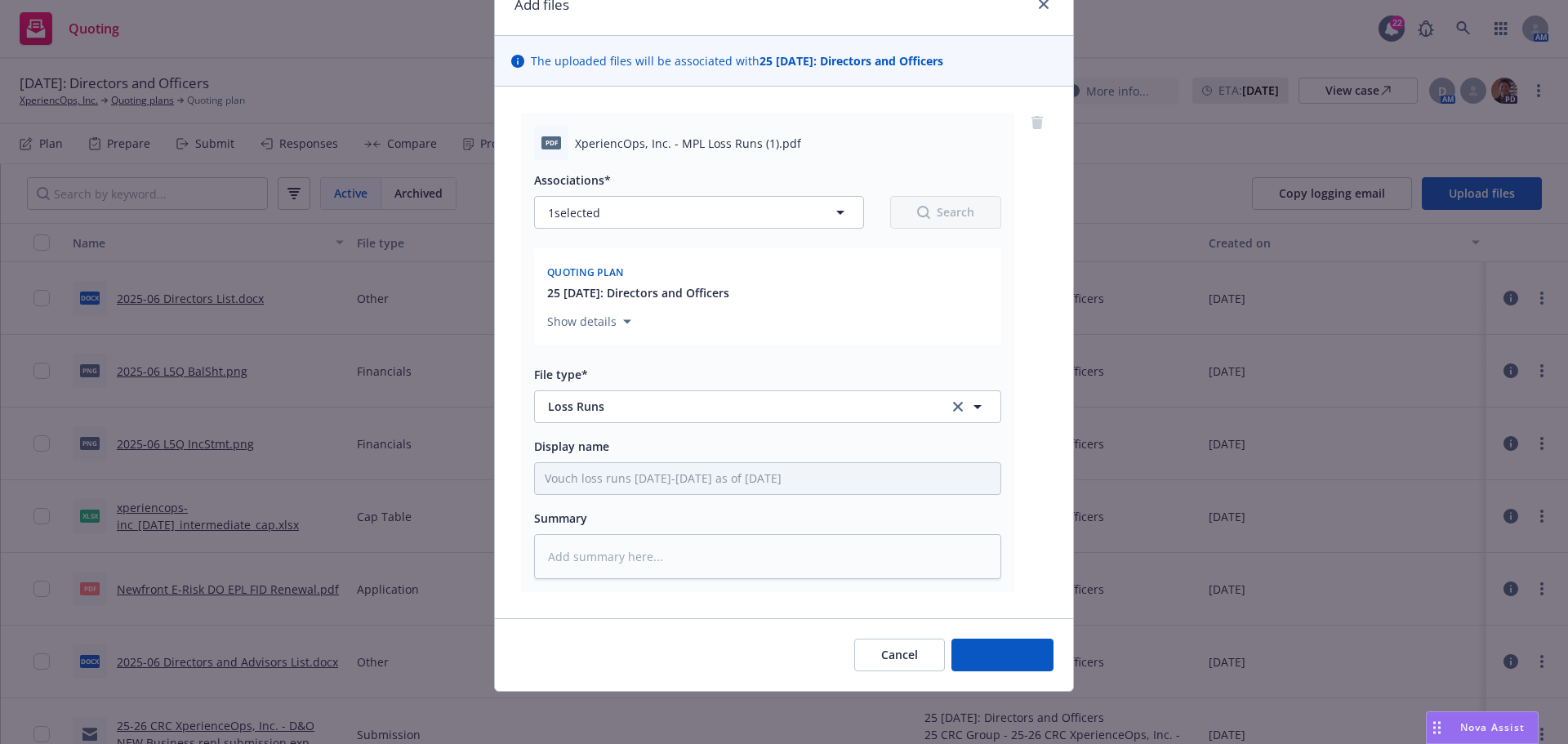
scroll to position [79, 0]
type textarea "x"
